Goal: Task Accomplishment & Management: Use online tool/utility

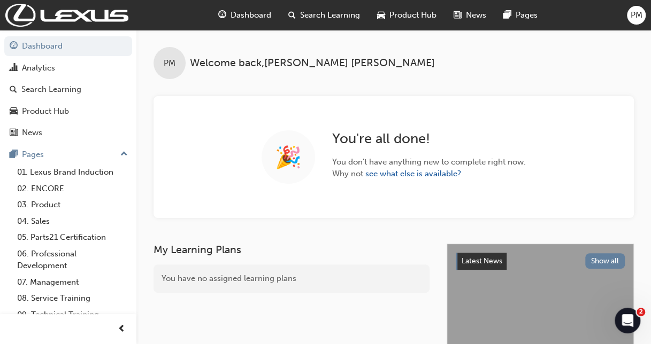
click at [247, 12] on span "Dashboard" at bounding box center [250, 15] width 41 height 12
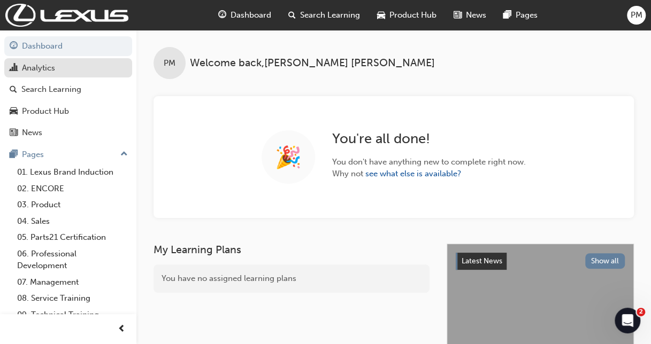
click at [55, 73] on div "Analytics" at bounding box center [38, 68] width 33 height 12
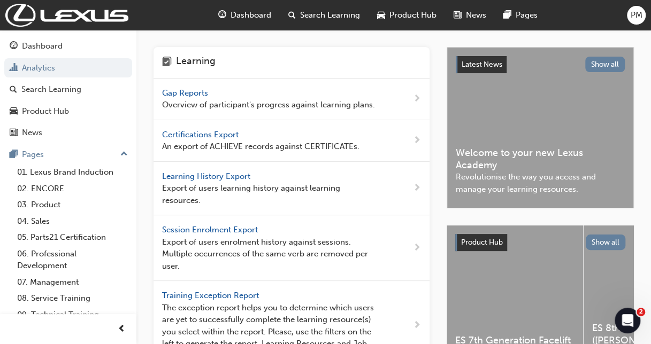
click at [181, 95] on span "Gap Reports" at bounding box center [186, 93] width 48 height 10
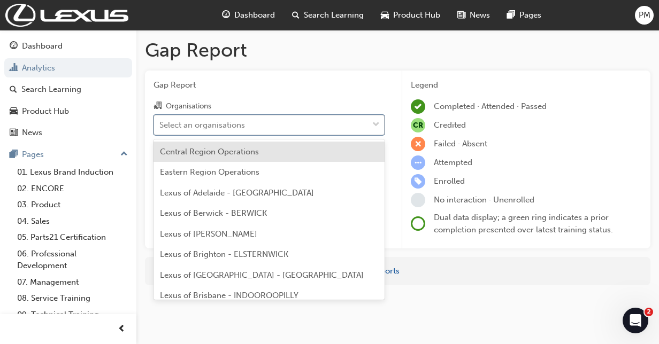
click at [209, 129] on div "Select an organisations" at bounding box center [202, 125] width 86 height 12
click at [160, 129] on input "Organisations option Central Region Operations focused, 1 of 38. 38 results ava…" at bounding box center [159, 124] width 1 height 9
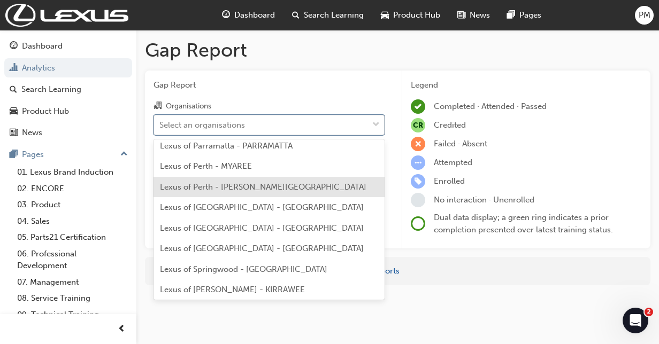
scroll to position [377, 0]
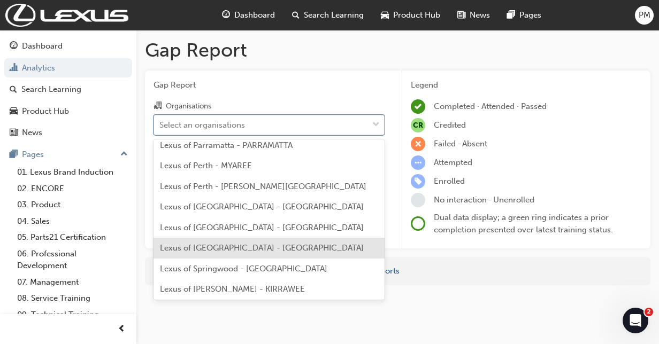
click at [226, 246] on span "Lexus of [GEOGRAPHIC_DATA] - [GEOGRAPHIC_DATA]" at bounding box center [262, 248] width 204 height 10
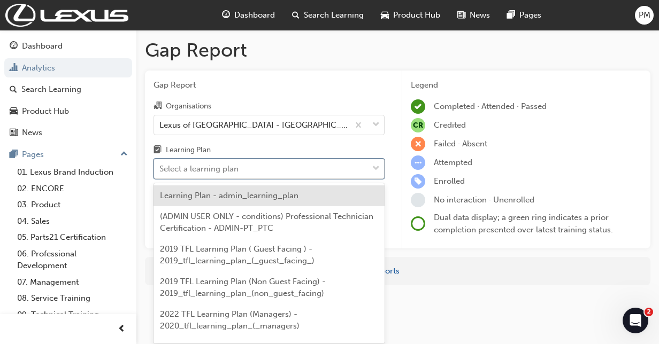
click at [238, 171] on div "Select a learning plan" at bounding box center [198, 169] width 79 height 12
click at [160, 171] on input "Learning Plan option Learning Plan - admin_learning_plan focused, 1 of 153. 153…" at bounding box center [159, 168] width 1 height 9
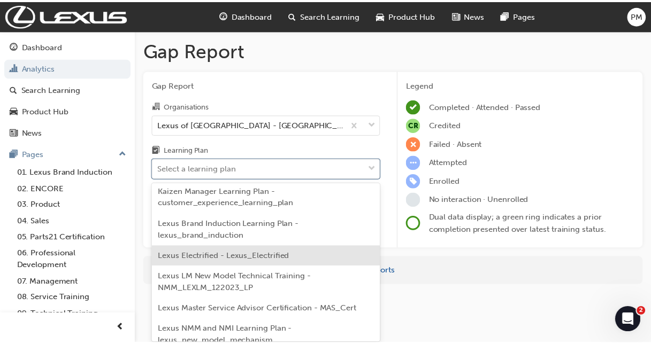
scroll to position [2318, 0]
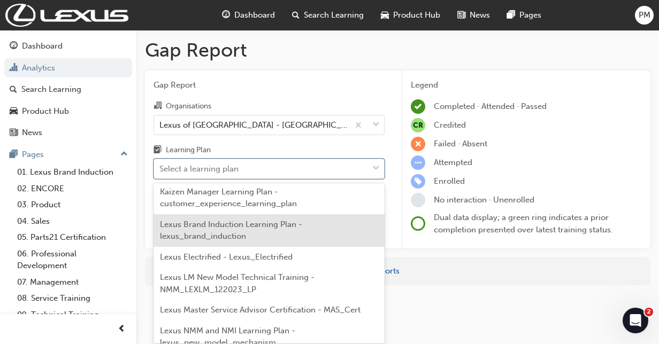
click at [240, 232] on span "Lexus Brand Induction Learning Plan - lexus_brand_induction" at bounding box center [231, 231] width 142 height 22
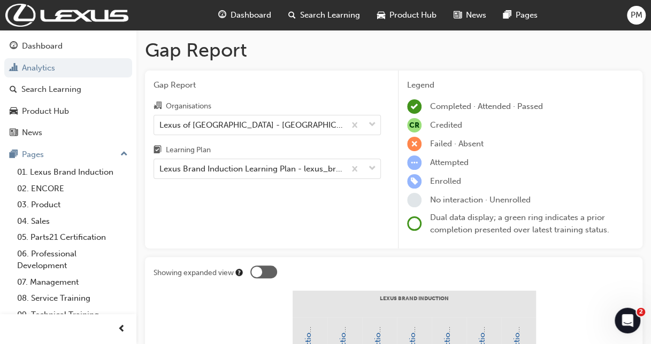
click at [614, 199] on div "No interaction · Unenrolled" at bounding box center [520, 200] width 227 height 14
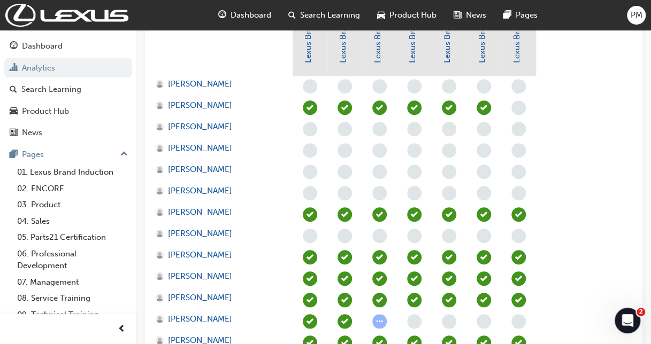
scroll to position [348, 0]
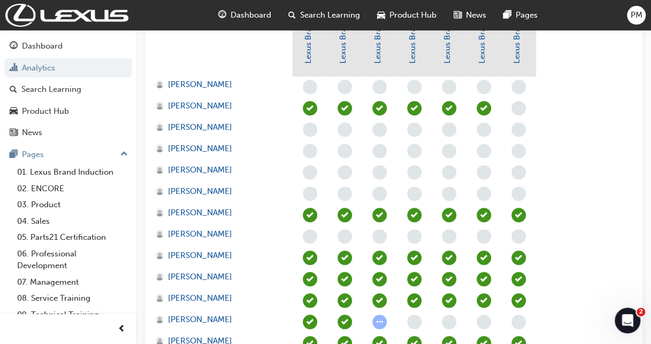
click at [340, 158] on div at bounding box center [344, 151] width 35 height 21
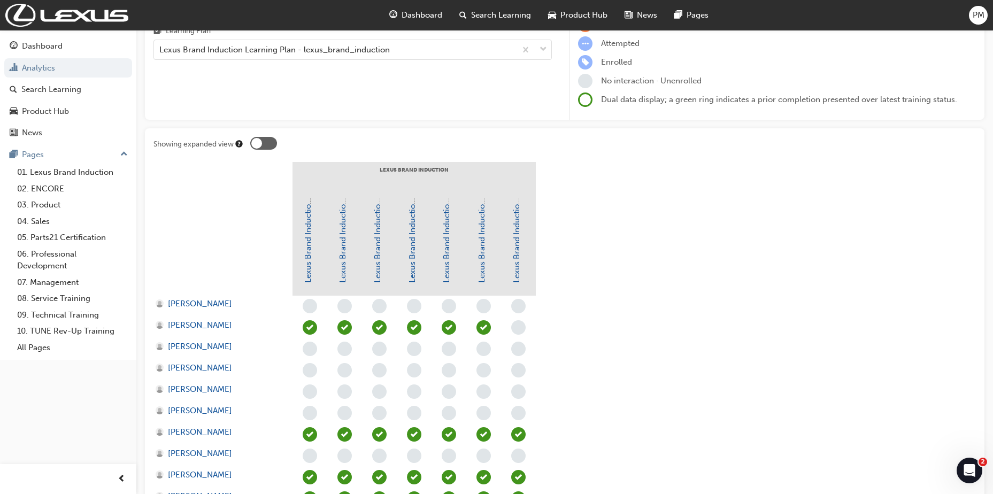
scroll to position [0, 0]
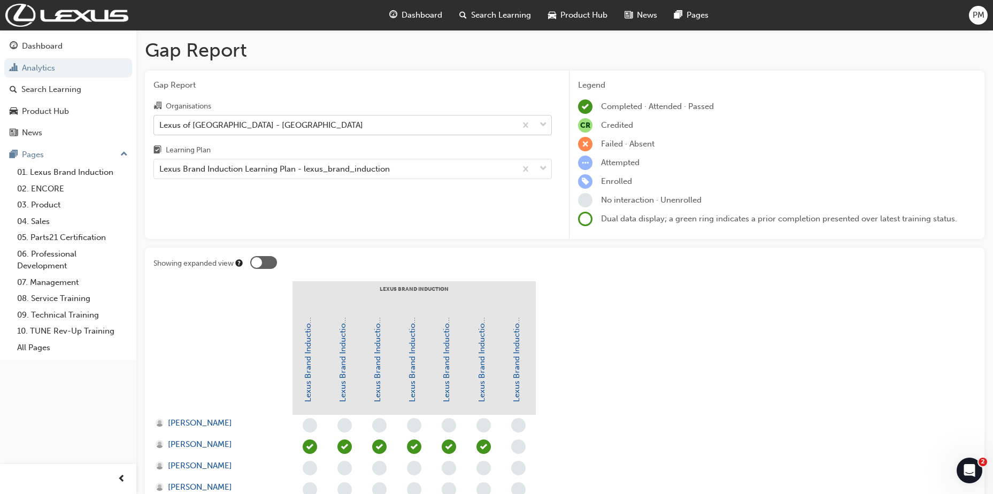
click at [248, 123] on div "Lexus of [GEOGRAPHIC_DATA] - [GEOGRAPHIC_DATA]" at bounding box center [261, 125] width 204 height 12
click at [160, 123] on input "Organisations Lexus of [GEOGRAPHIC_DATA] - [GEOGRAPHIC_DATA]" at bounding box center [159, 124] width 1 height 9
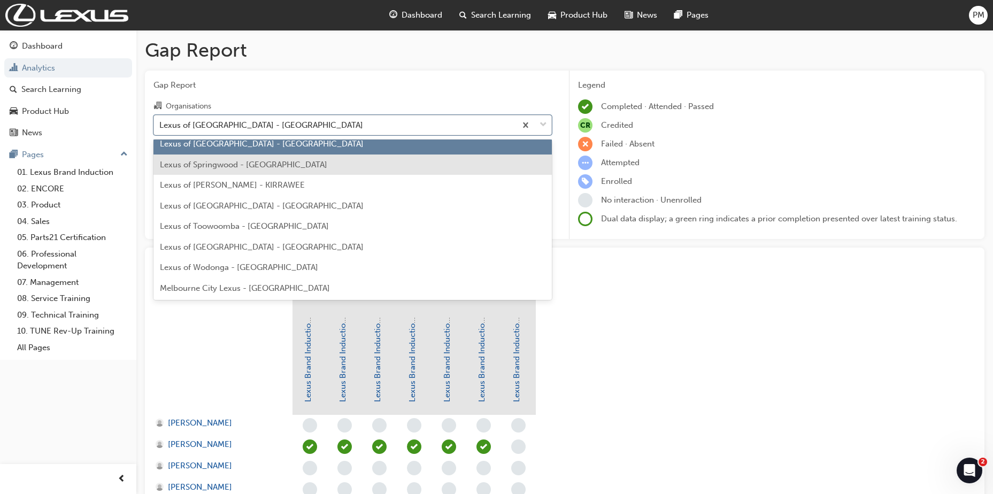
scroll to position [428, 0]
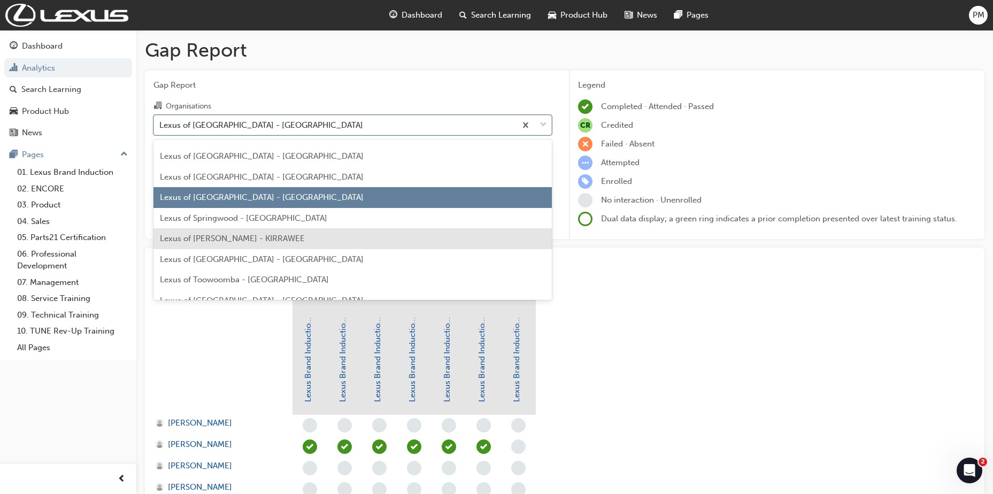
click at [259, 241] on span "Lexus of [PERSON_NAME] - KIRRAWEE" at bounding box center [232, 239] width 145 height 10
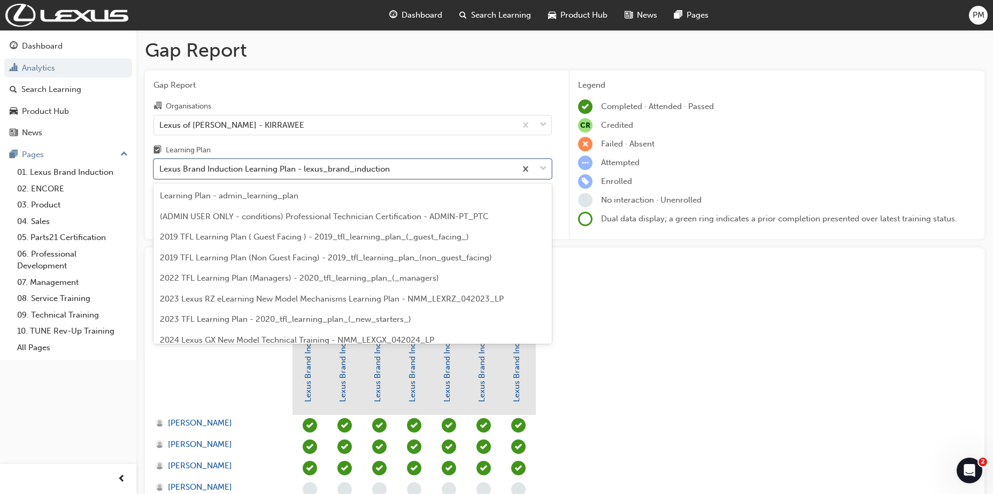
click at [313, 173] on div "Lexus Brand Induction Learning Plan - lexus_brand_induction" at bounding box center [274, 169] width 230 height 12
click at [160, 173] on input "Learning Plan option Lexus Brand Induction Learning Plan - lexus_brand_inductio…" at bounding box center [159, 168] width 1 height 9
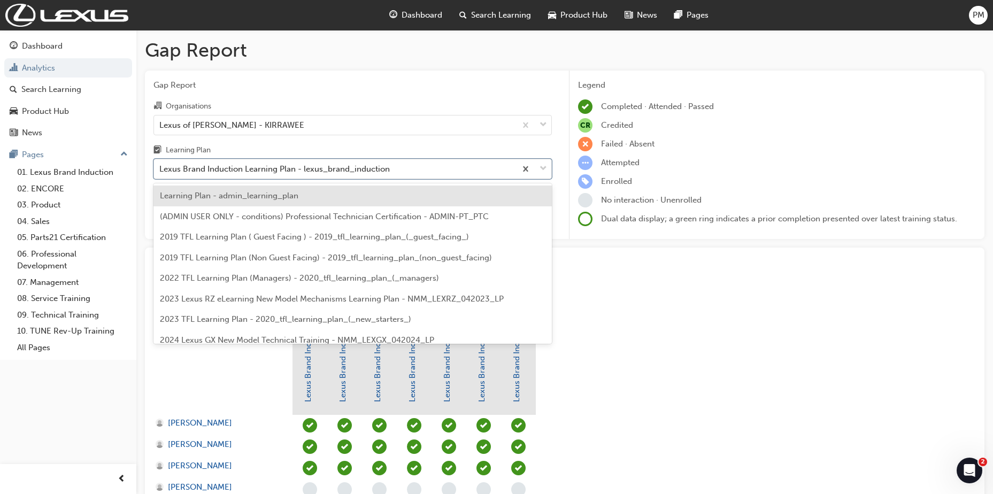
click at [307, 199] on div "Learning Plan - admin_learning_plan" at bounding box center [352, 196] width 398 height 21
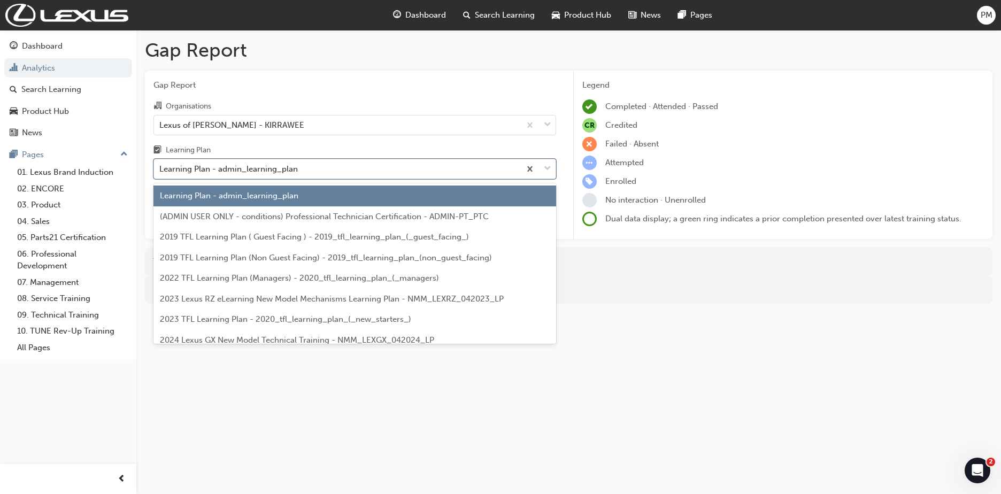
click at [308, 166] on div "Learning Plan - admin_learning_plan" at bounding box center [337, 169] width 366 height 19
click at [160, 166] on input "Learning Plan option Learning Plan - admin_learning_plan, selected. option Lear…" at bounding box center [159, 168] width 1 height 9
click at [542, 168] on div at bounding box center [537, 168] width 35 height 19
click at [160, 168] on input "Learning Plan option Learning Plan - admin_learning_plan, selected. option Lear…" at bounding box center [159, 168] width 1 height 9
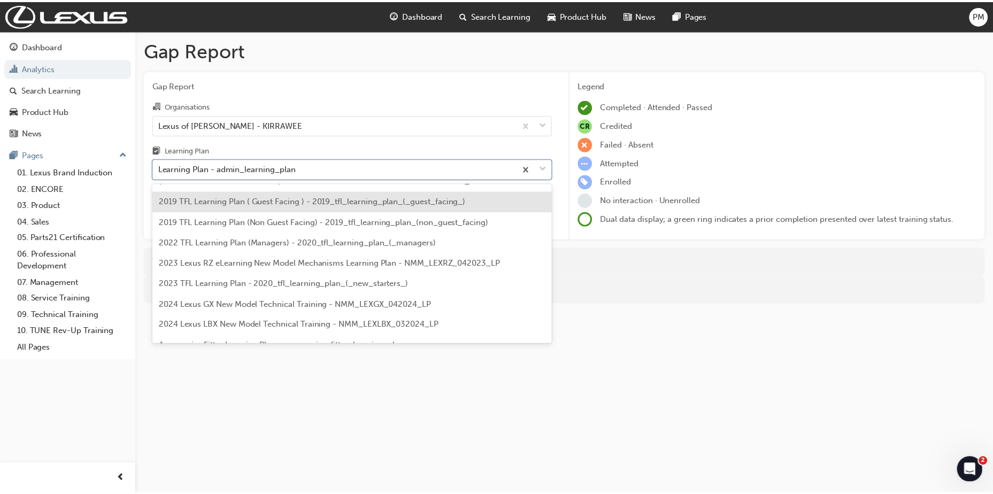
scroll to position [36, 0]
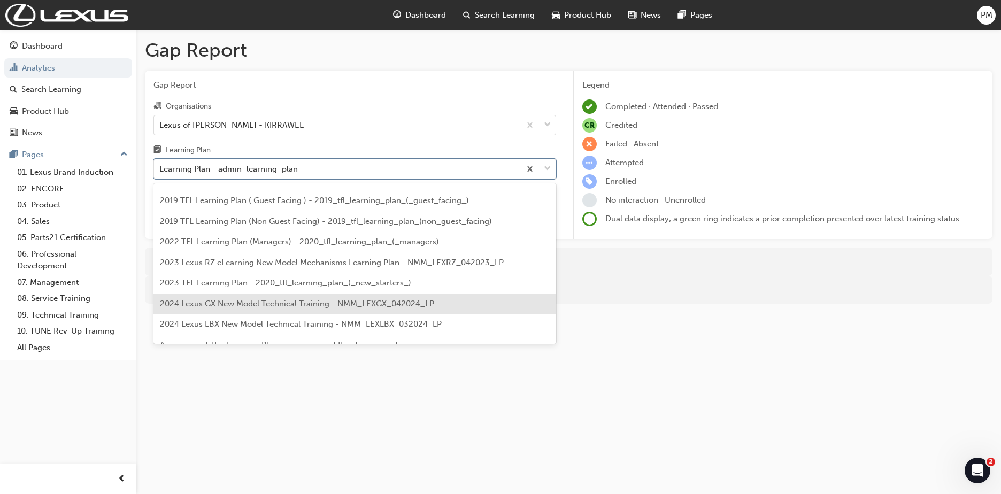
click at [429, 307] on span "2024 Lexus GX New Model Technical Training - NMM_LEXGX_042024_LP" at bounding box center [297, 304] width 274 height 10
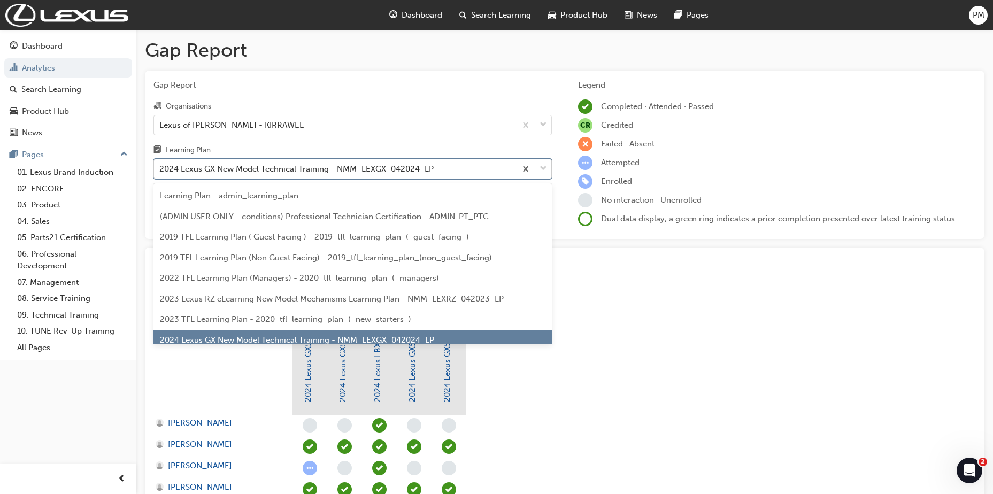
click at [539, 168] on div at bounding box center [533, 168] width 35 height 19
click at [160, 168] on input "Learning Plan option 2024 Lexus GX New Model Technical Training - NMM_LEXGX_042…" at bounding box center [159, 168] width 1 height 9
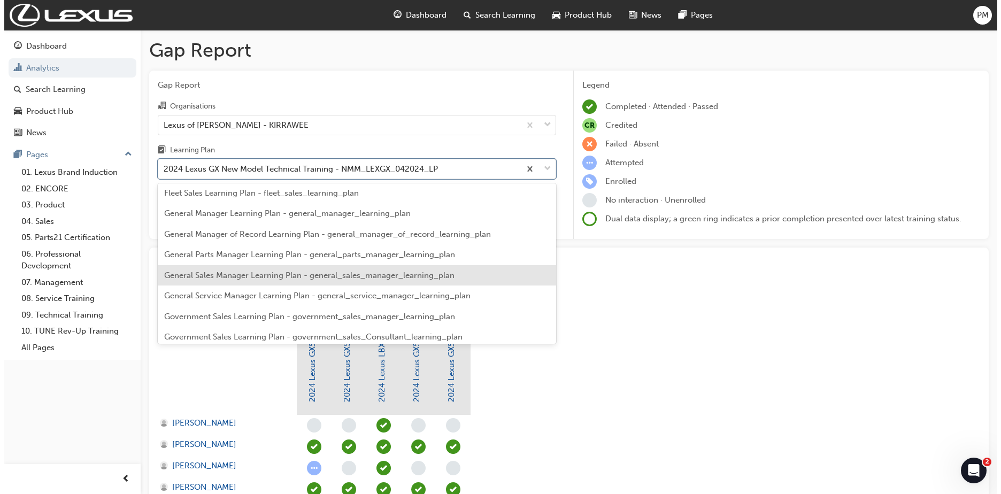
scroll to position [1201, 0]
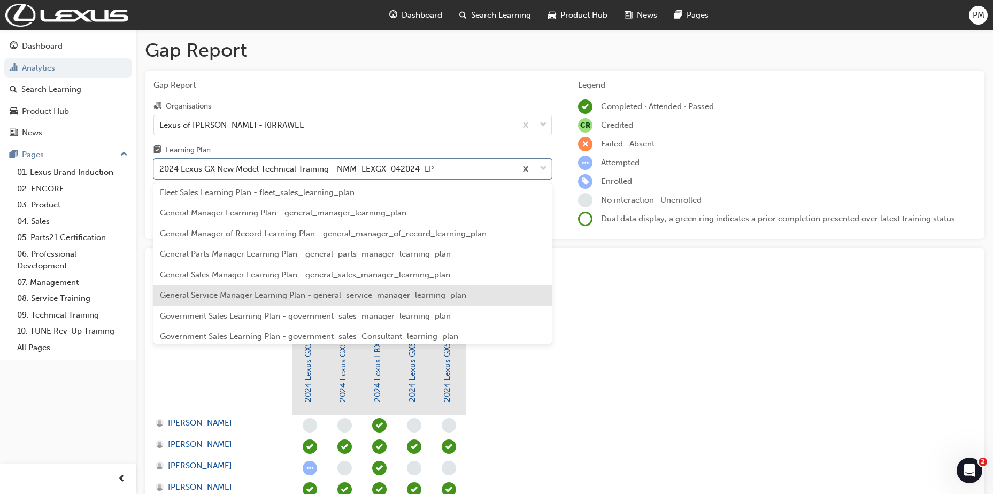
click at [427, 291] on span "General Service Manager Learning Plan - general_service_manager_learning_plan" at bounding box center [313, 295] width 306 height 10
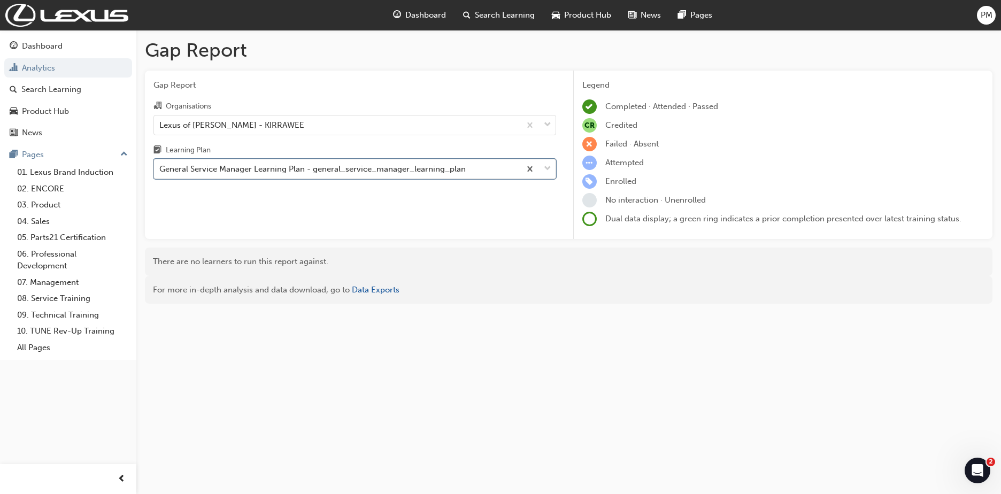
click at [547, 166] on span "down-icon" at bounding box center [547, 169] width 7 height 14
click at [160, 166] on input "Learning Plan option General Service Manager Learning Plan - general_service_ma…" at bounding box center [159, 168] width 1 height 9
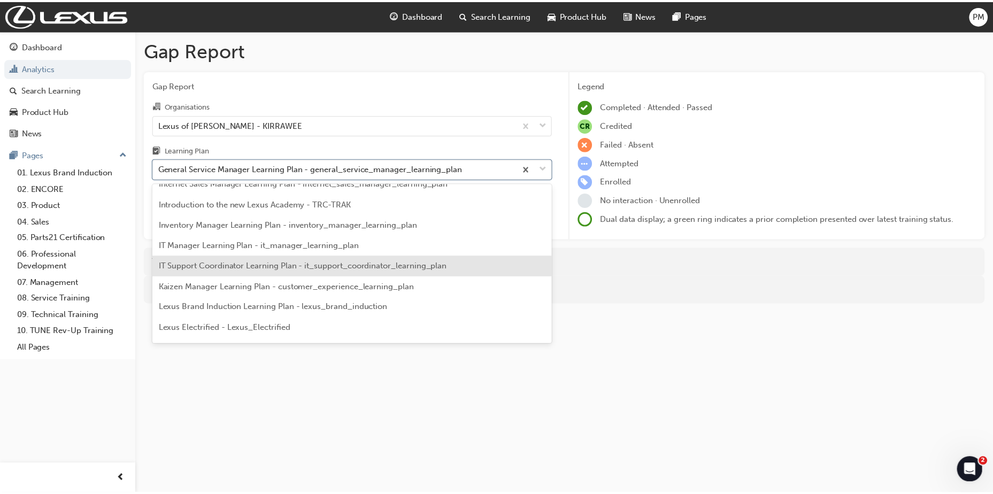
scroll to position [1489, 0]
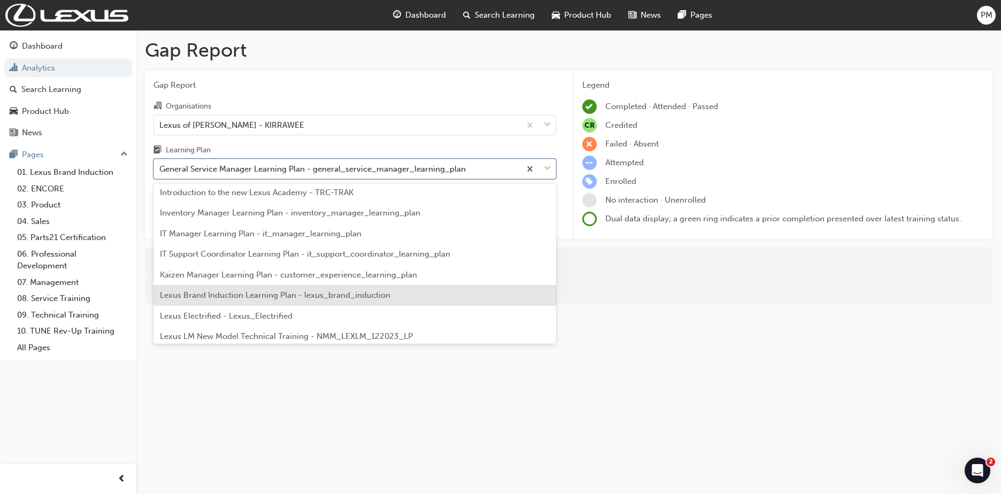
click at [398, 287] on div "Lexus Brand Induction Learning Plan - lexus_brand_induction" at bounding box center [354, 295] width 403 height 21
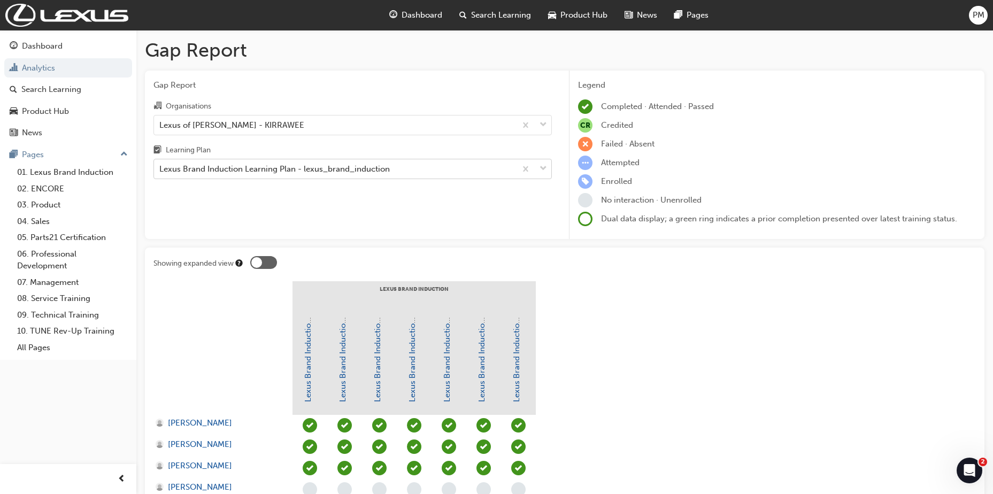
click at [333, 164] on div "Lexus Brand Induction Learning Plan - lexus_brand_induction" at bounding box center [274, 169] width 230 height 12
click at [160, 164] on input "Learning Plan Lexus Brand Induction Learning Plan - lexus_brand_induction" at bounding box center [159, 168] width 1 height 9
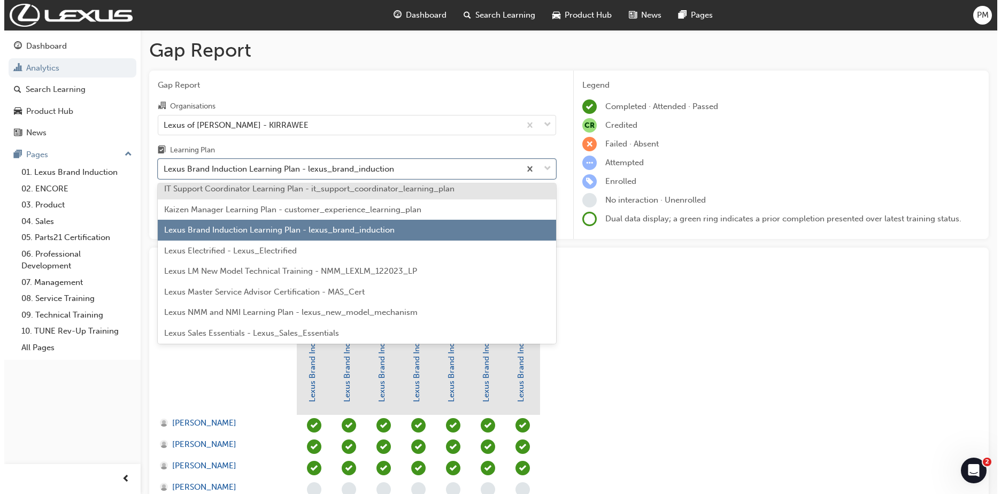
scroll to position [1555, 0]
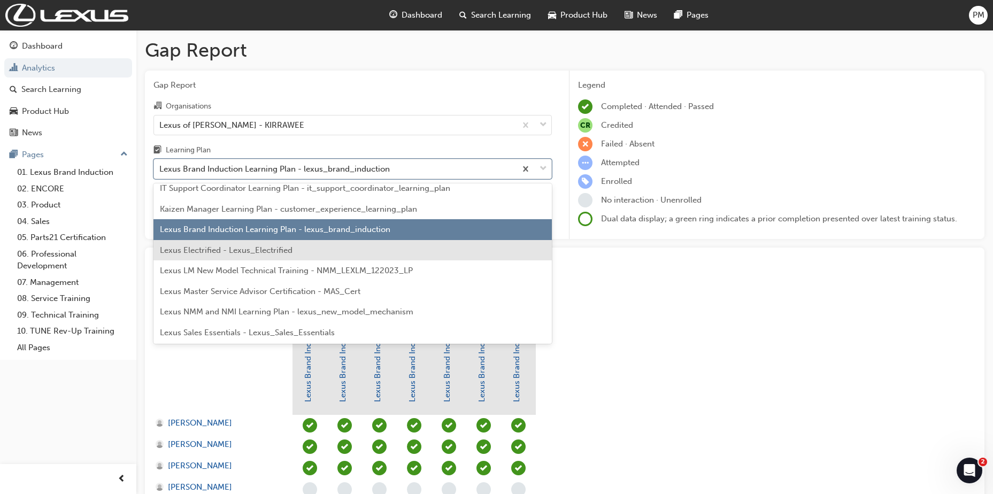
click at [324, 248] on div "Lexus Electrified - Lexus_Electrified" at bounding box center [352, 250] width 398 height 21
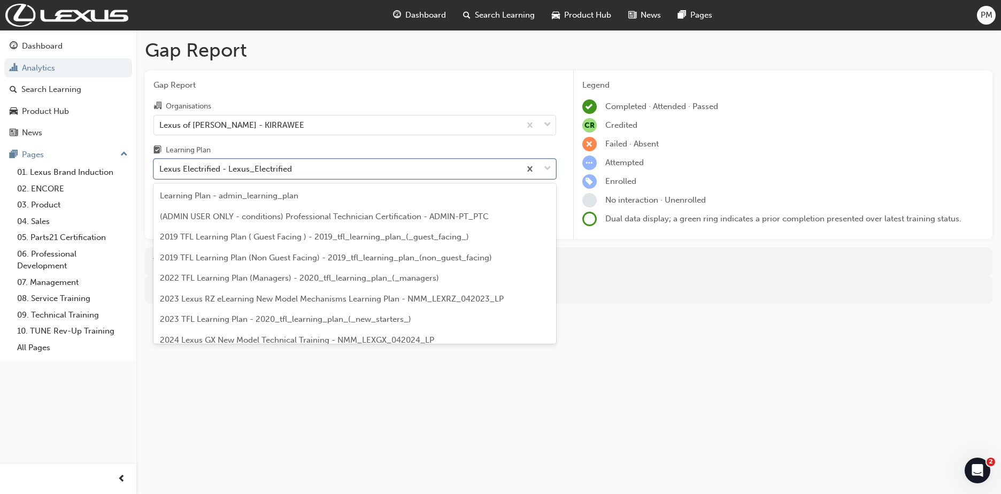
click at [285, 171] on div "Lexus Electrified - Lexus_Electrified" at bounding box center [225, 169] width 133 height 12
click at [160, 171] on input "Learning Plan option Lexus Electrified - Lexus_Electrified, selected. option Le…" at bounding box center [159, 168] width 1 height 9
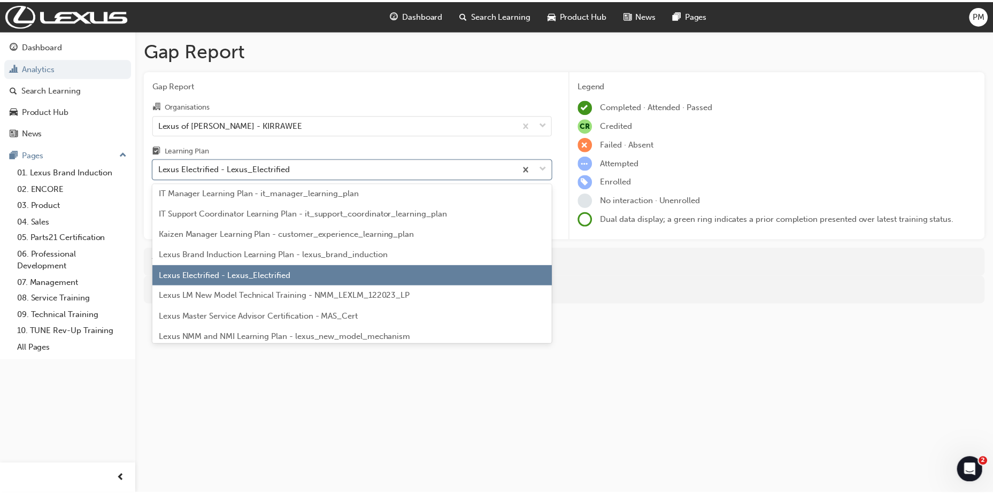
scroll to position [1530, 0]
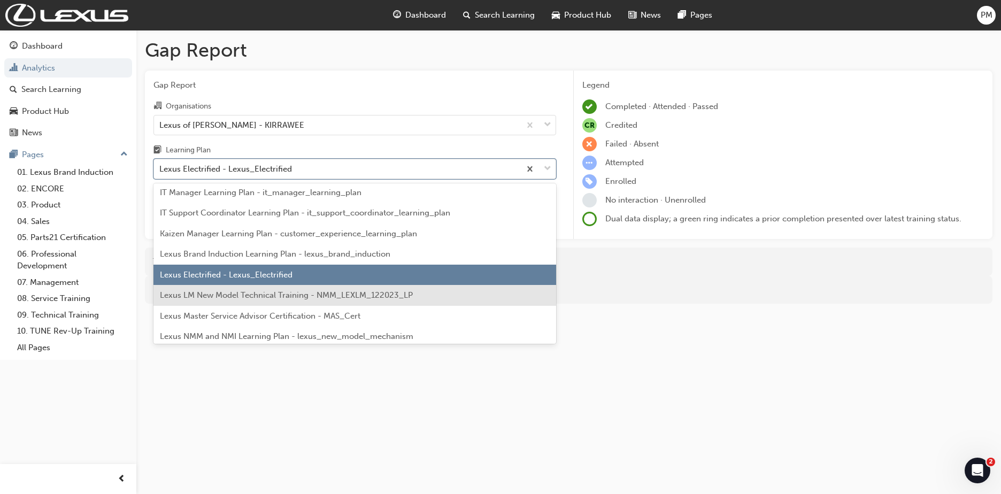
click at [314, 298] on span "Lexus LM New Model Technical Training - NMM_LEXLM_122023_LP" at bounding box center [286, 295] width 253 height 10
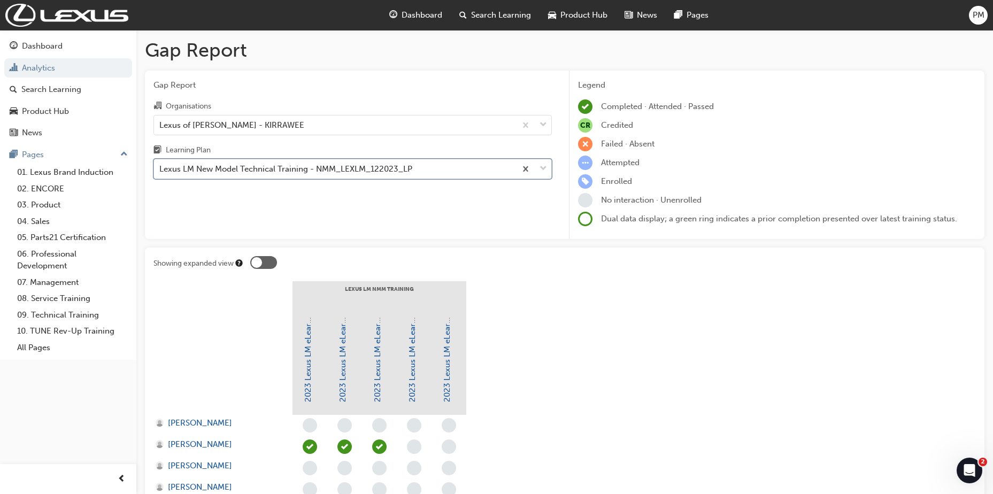
click at [546, 164] on span "down-icon" at bounding box center [543, 169] width 7 height 14
click at [160, 164] on input "Learning Plan option Lexus LM New Model Technical Training - NMM_LEXLM_122023_L…" at bounding box center [159, 168] width 1 height 9
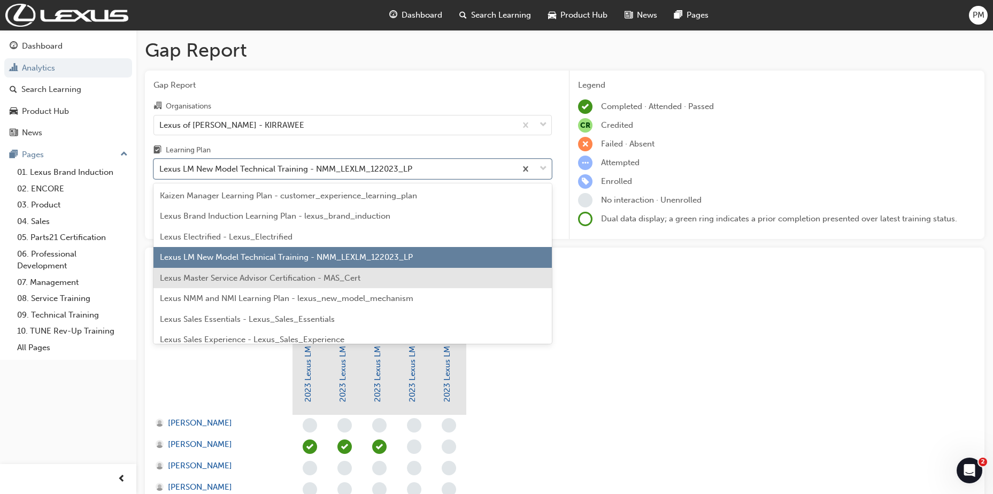
scroll to position [1569, 0]
click at [435, 275] on div "Lexus Master Service Advisor Certification - MAS_Cert" at bounding box center [352, 277] width 398 height 21
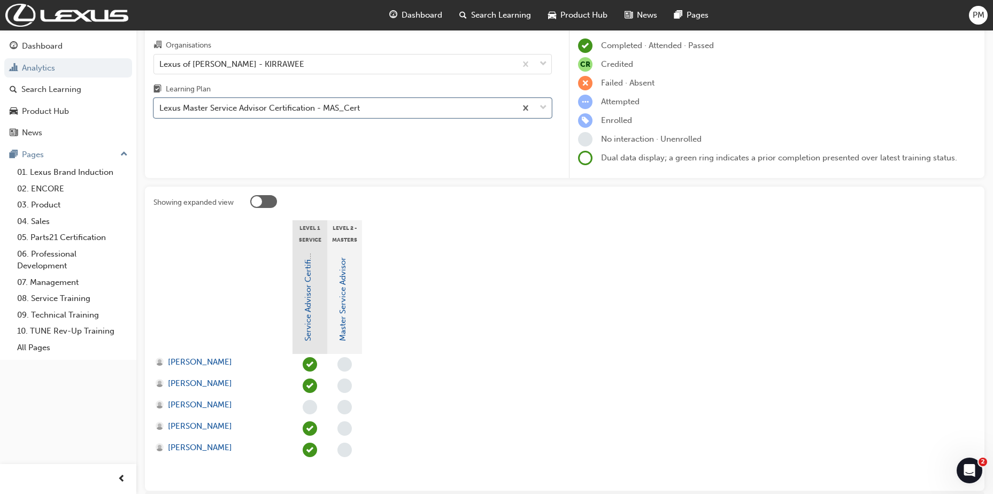
scroll to position [61, 0]
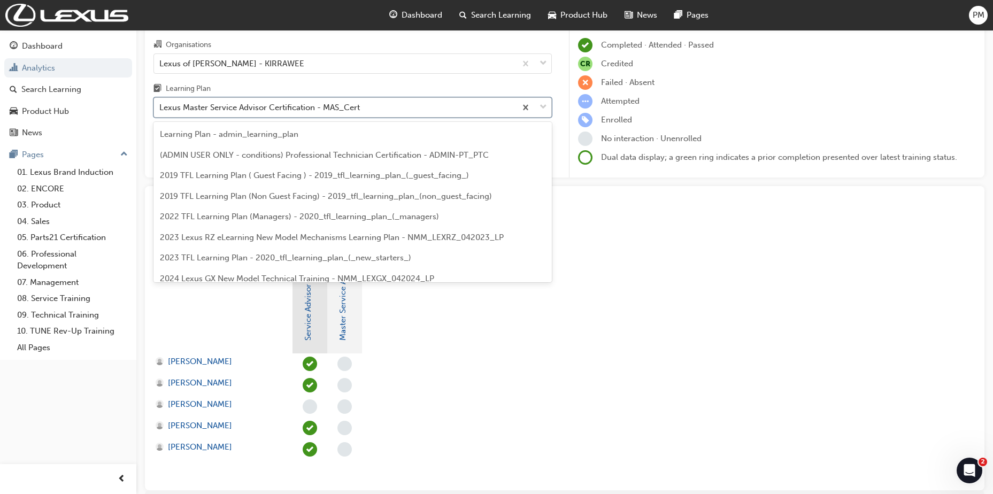
click at [343, 111] on div "Lexus Master Service Advisor Certification - MAS_Cert" at bounding box center [259, 108] width 201 height 12
click at [160, 111] on input "Learning Plan option Lexus Master Service Advisor Certification - MAS_Cert, sel…" at bounding box center [159, 107] width 1 height 9
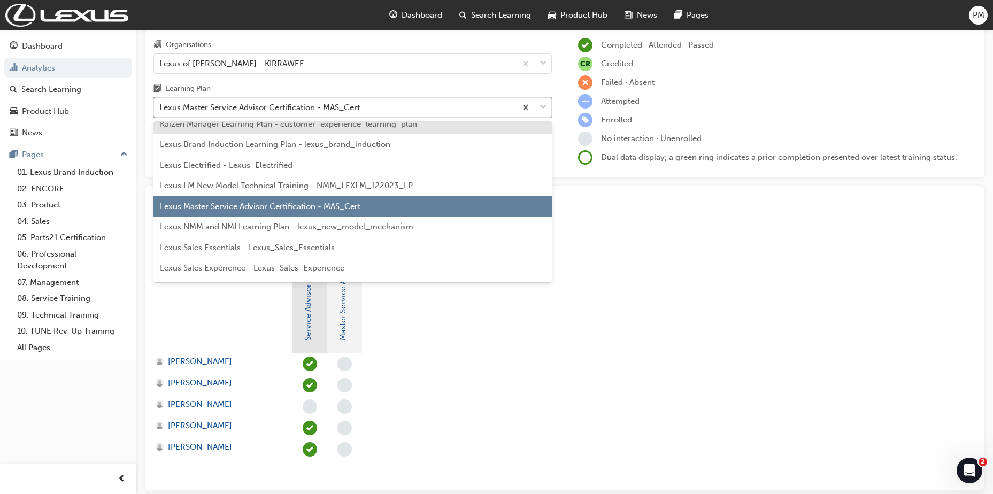
scroll to position [1580, 0]
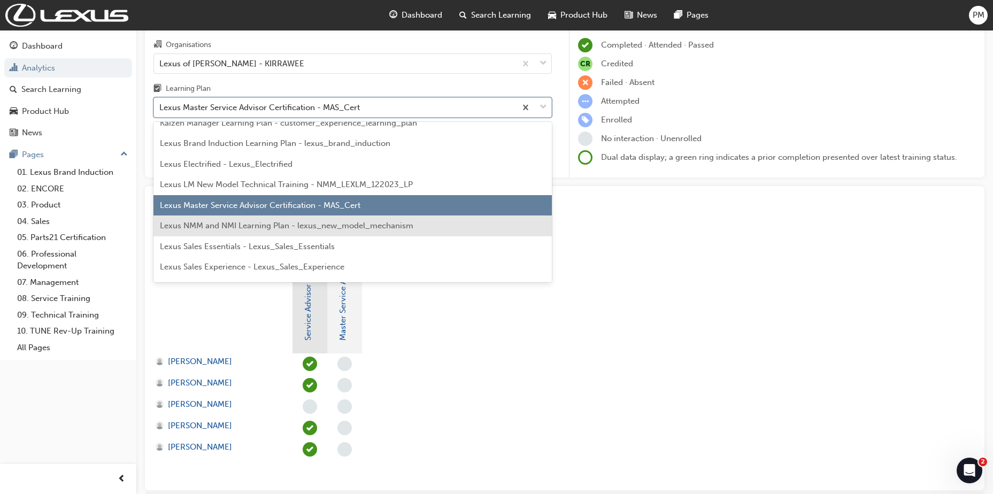
click at [339, 222] on span "Lexus NMM and NMI Learning Plan - lexus_new_model_mechanism" at bounding box center [286, 226] width 253 height 10
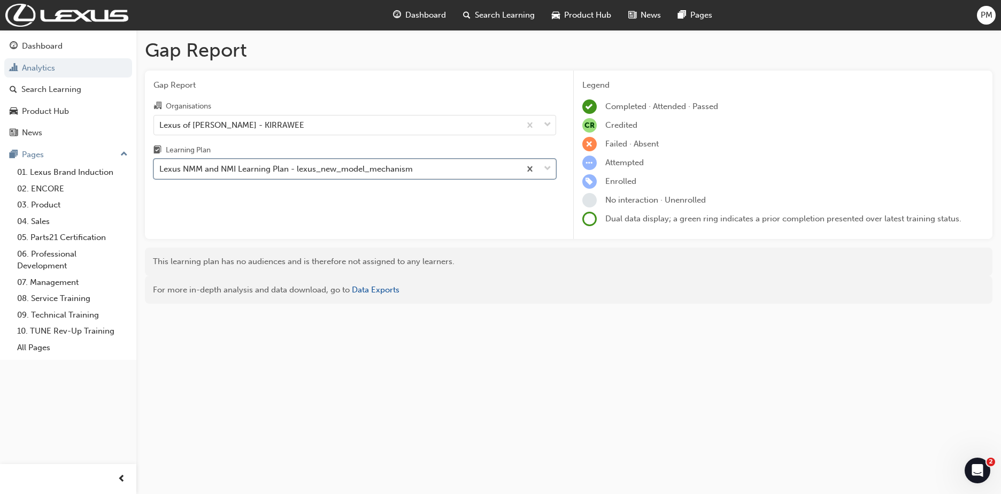
click at [343, 171] on div "Lexus NMM and NMI Learning Plan - lexus_new_model_mechanism" at bounding box center [285, 169] width 253 height 12
click at [160, 171] on input "Learning Plan option Lexus NMM and NMI Learning Plan - lexus_new_model_mechanis…" at bounding box center [159, 168] width 1 height 9
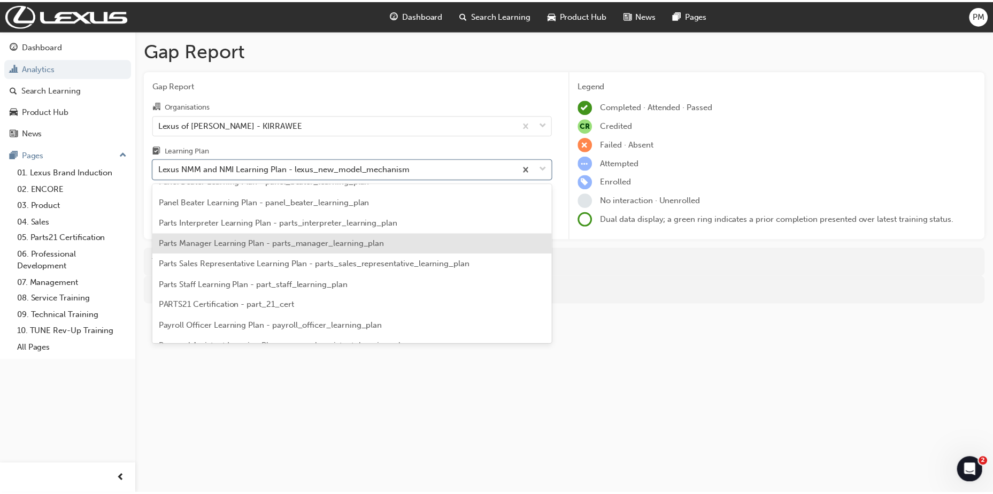
scroll to position [1891, 0]
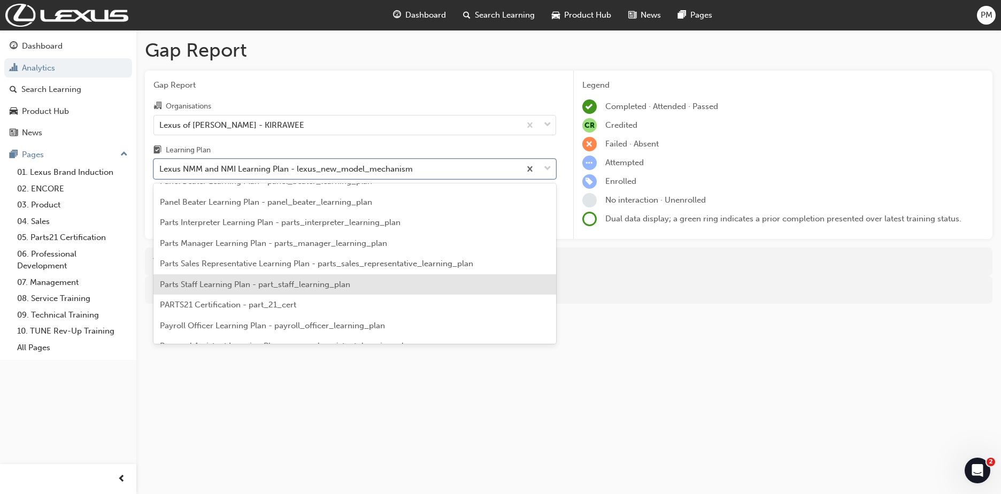
click at [327, 282] on span "Parts Staff Learning Plan - part_staff_learning_plan" at bounding box center [255, 285] width 190 height 10
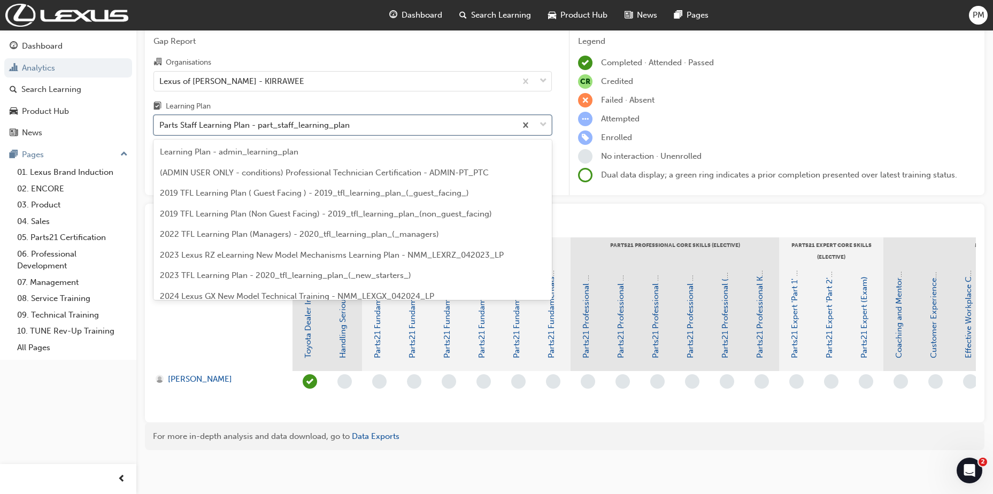
click at [542, 118] on span "down-icon" at bounding box center [543, 125] width 7 height 14
click at [160, 120] on input "Learning Plan option Parts Staff Learning Plan - part_staff_learning_plan, sele…" at bounding box center [159, 124] width 1 height 9
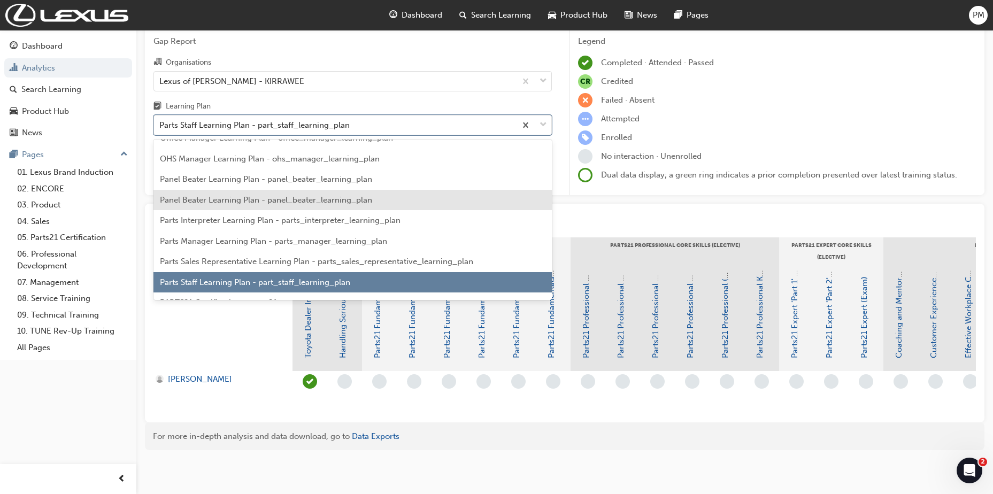
scroll to position [1900, 0]
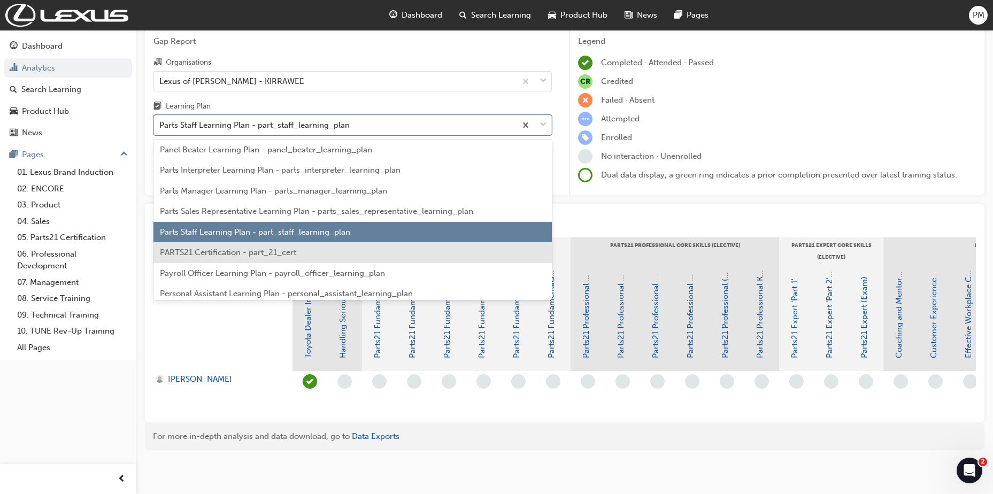
click at [418, 251] on div "PARTS21 Certification - part_21_cert" at bounding box center [352, 252] width 398 height 21
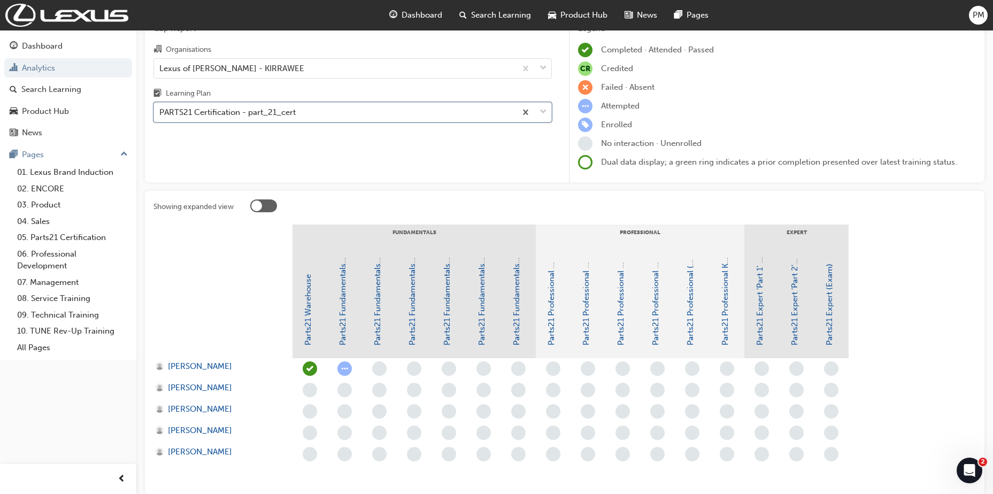
scroll to position [58, 0]
